Goal: Transaction & Acquisition: Purchase product/service

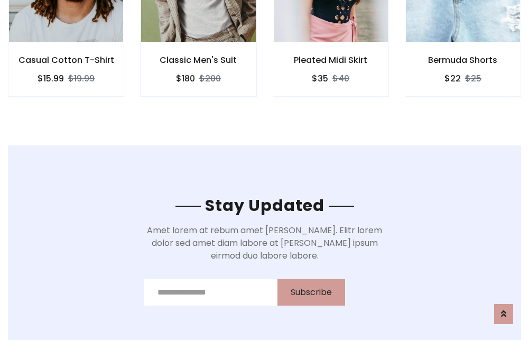
scroll to position [1592, 0]
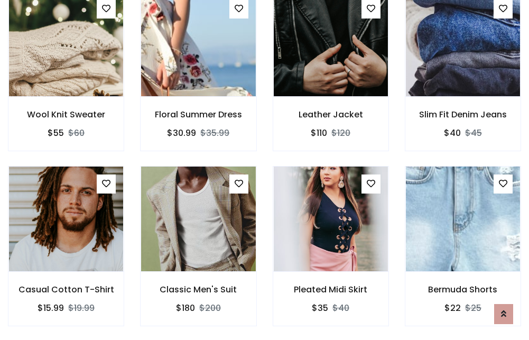
click at [265, 170] on div "Pleated Midi Skirt $35 $40" at bounding box center [331, 253] width 132 height 175
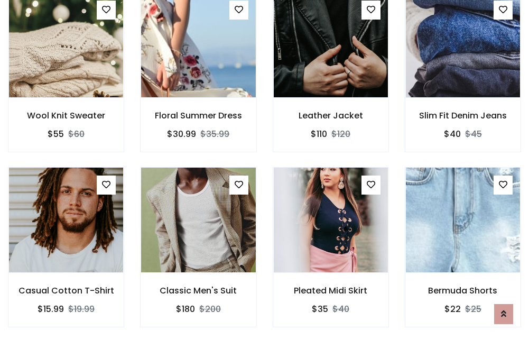
click at [265, 170] on div "Pleated Midi Skirt $35 $40" at bounding box center [331, 254] width 132 height 175
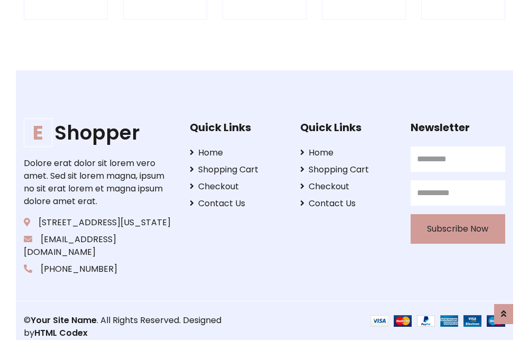
scroll to position [2013, 0]
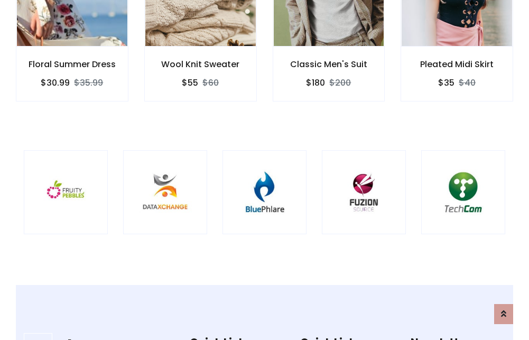
click at [264, 170] on img at bounding box center [265, 192] width 58 height 58
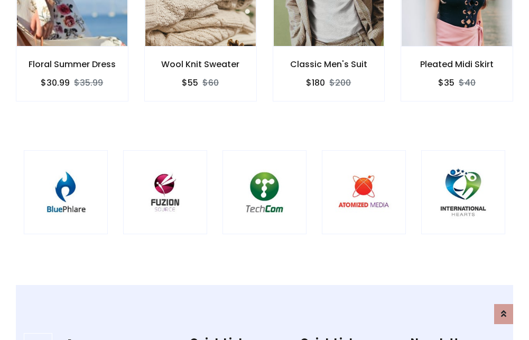
click at [264, 170] on img at bounding box center [265, 192] width 58 height 58
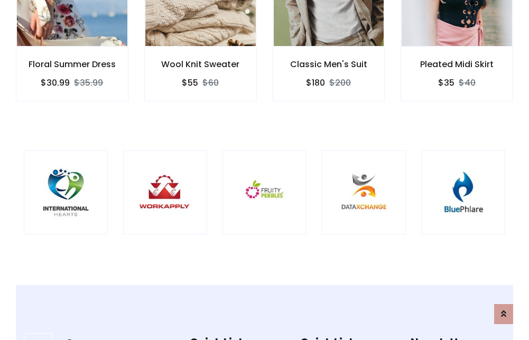
scroll to position [0, 0]
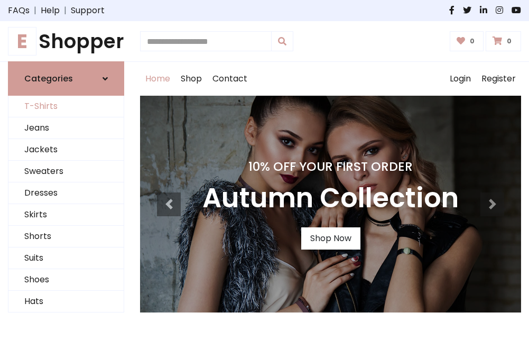
click at [66, 107] on link "T-Shirts" at bounding box center [65, 107] width 115 height 22
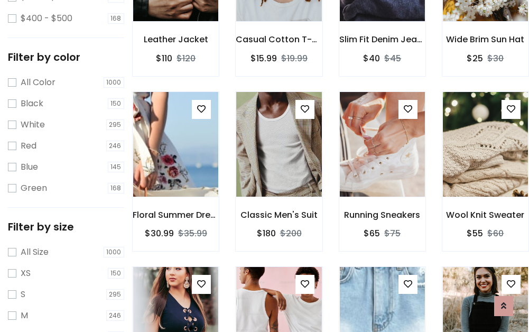
scroll to position [371, 0]
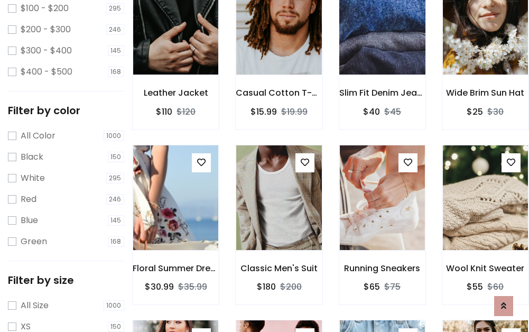
click at [382, 38] on img at bounding box center [382, 22] width 102 height 254
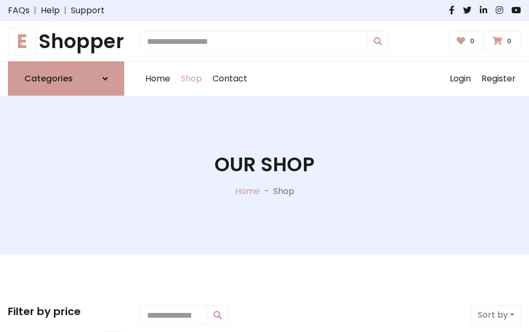
click at [66, 41] on h1 "E Shopper" at bounding box center [66, 41] width 116 height 23
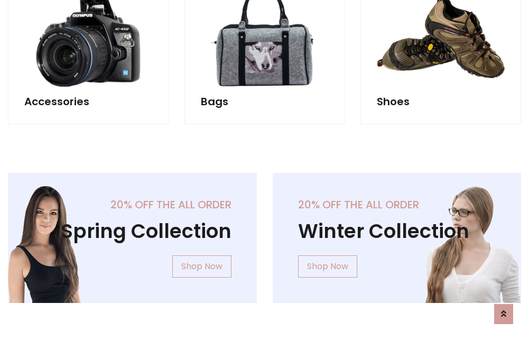
scroll to position [1027, 0]
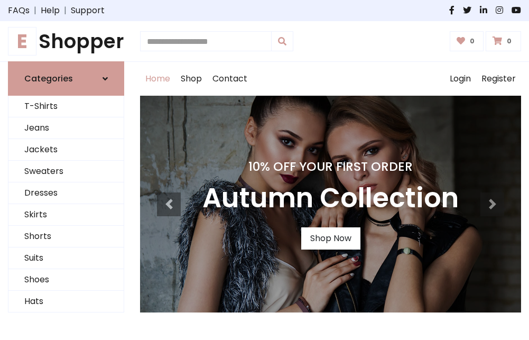
scroll to position [347, 0]
